Goal: Task Accomplishment & Management: Complete application form

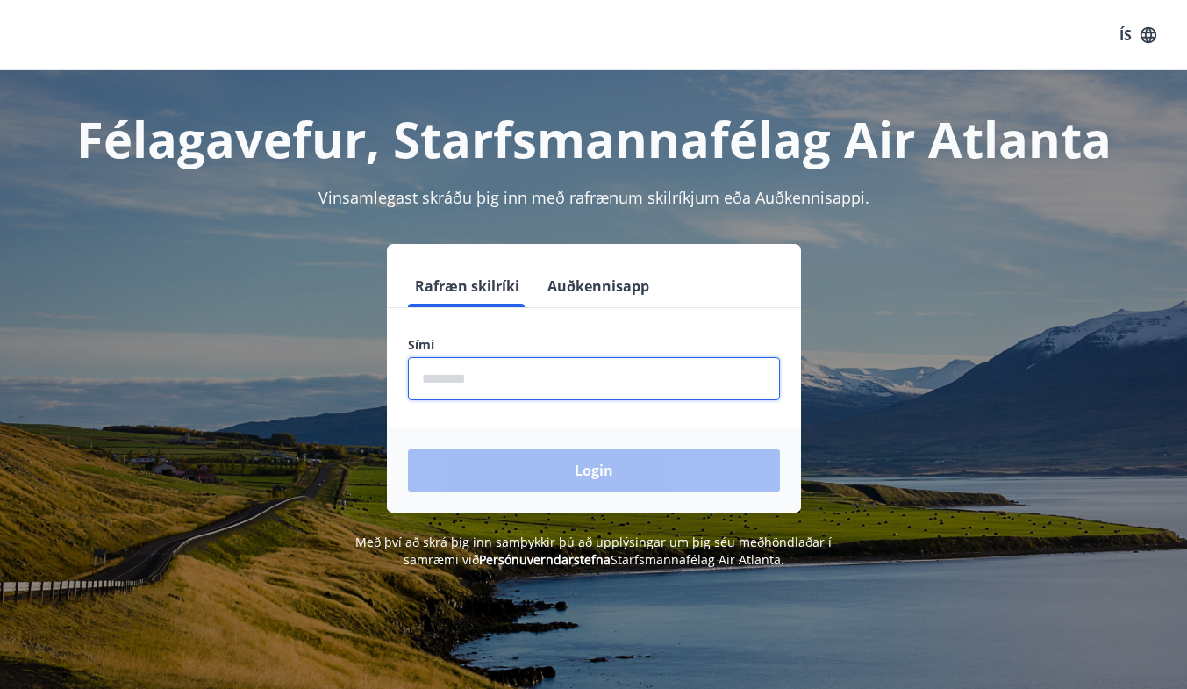
click at [524, 380] on input "phone" at bounding box center [594, 378] width 372 height 43
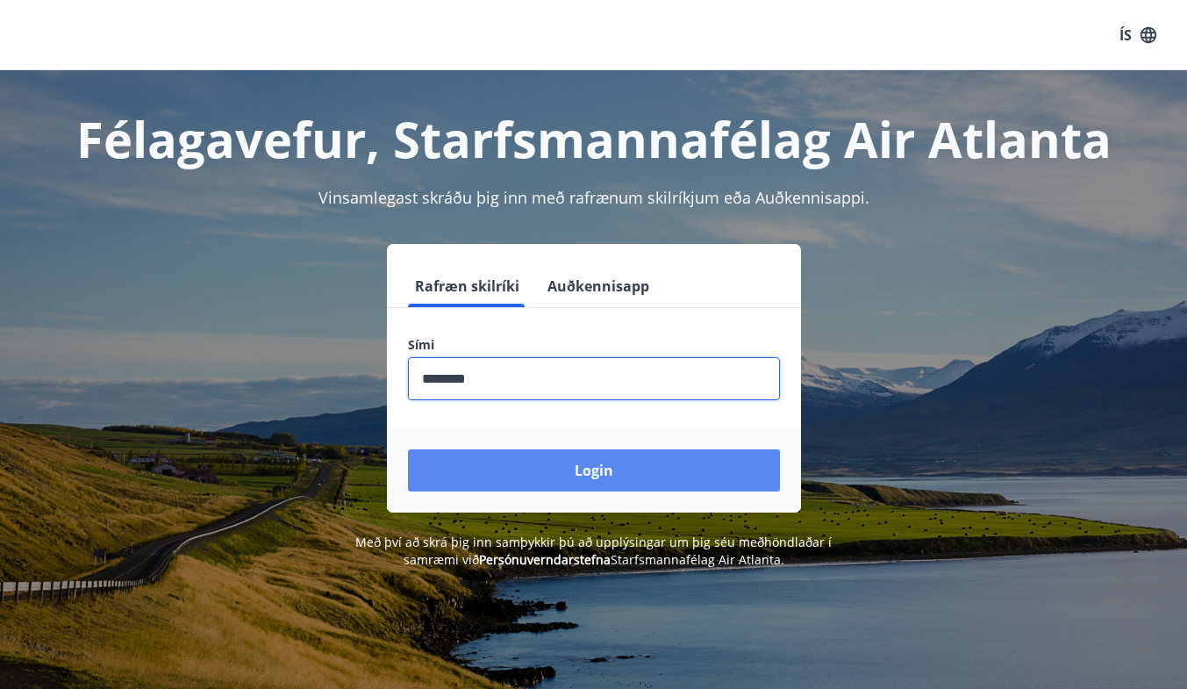
type input "********"
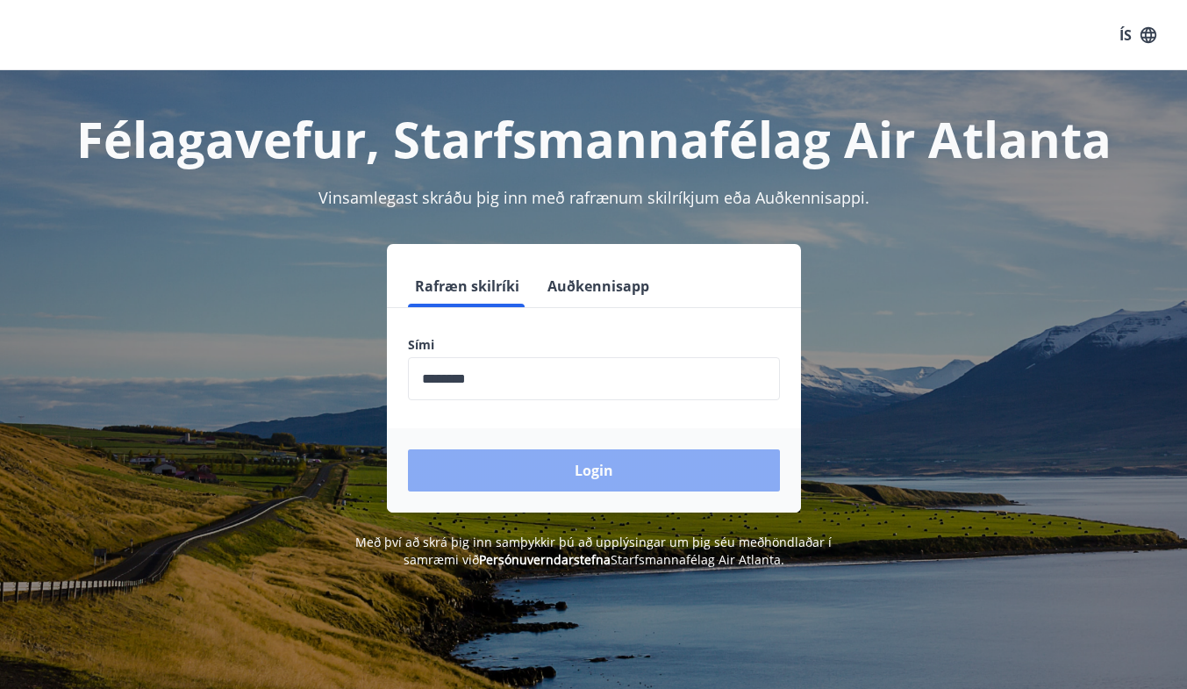
click at [537, 464] on button "Login" at bounding box center [594, 470] width 372 height 42
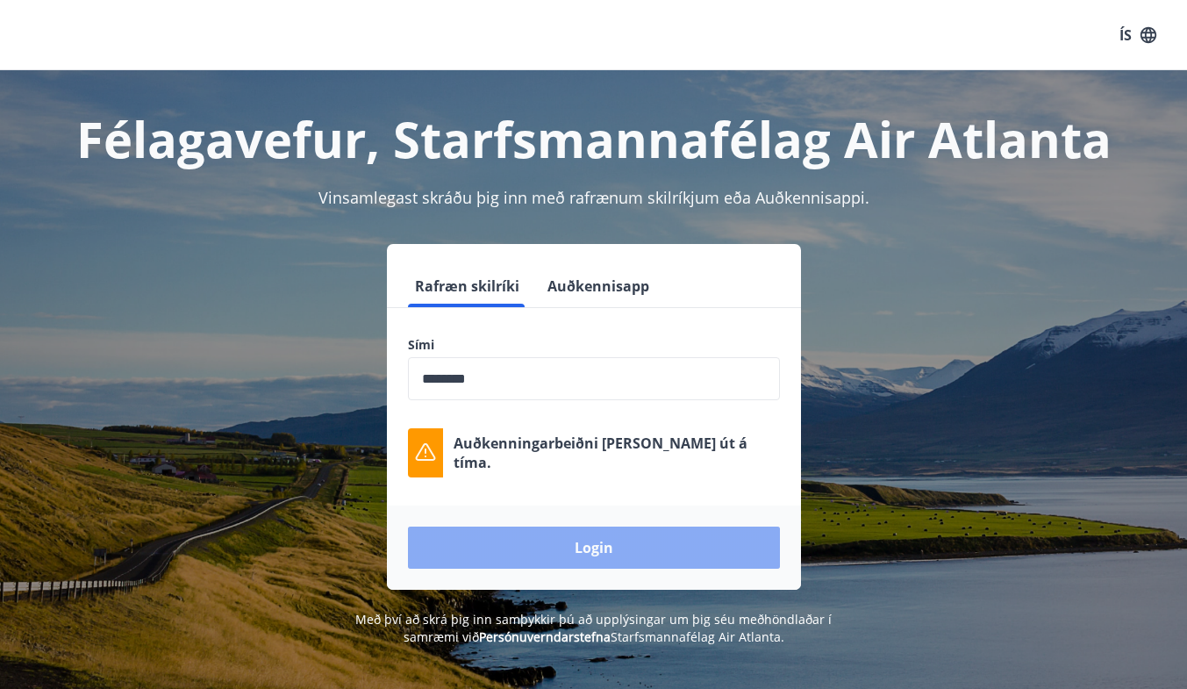
click at [562, 549] on button "Login" at bounding box center [594, 548] width 372 height 42
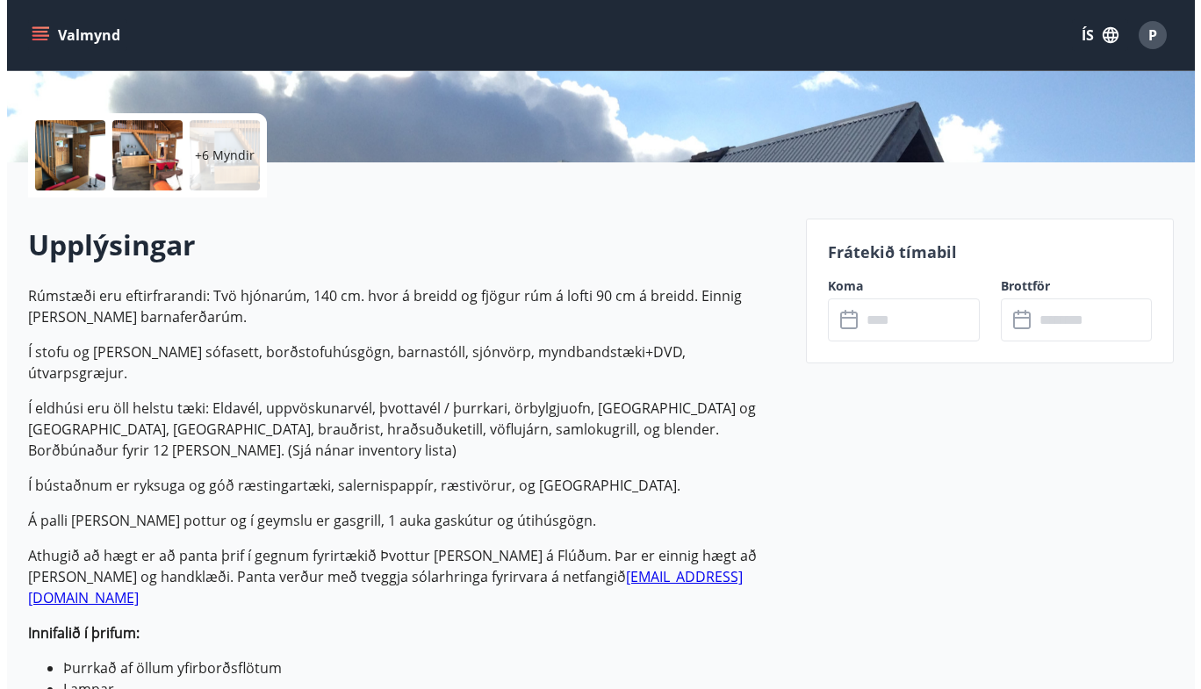
scroll to position [382, 0]
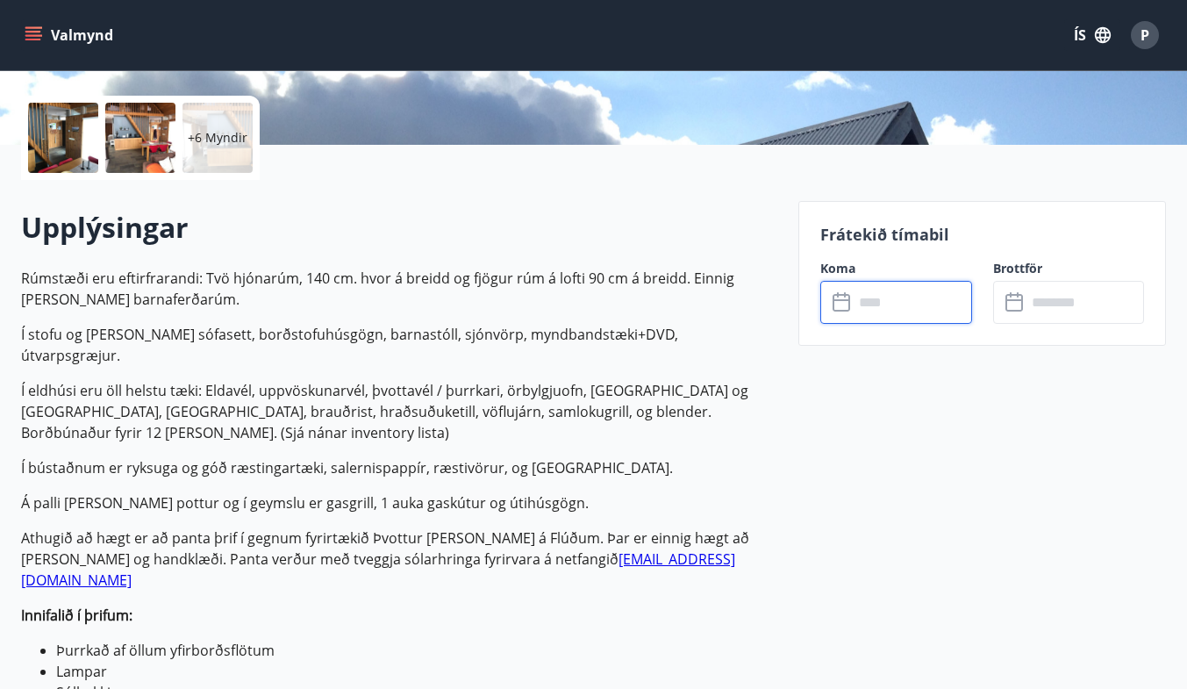
click at [868, 304] on input "text" at bounding box center [913, 302] width 118 height 43
